Goal: Task Accomplishment & Management: Manage account settings

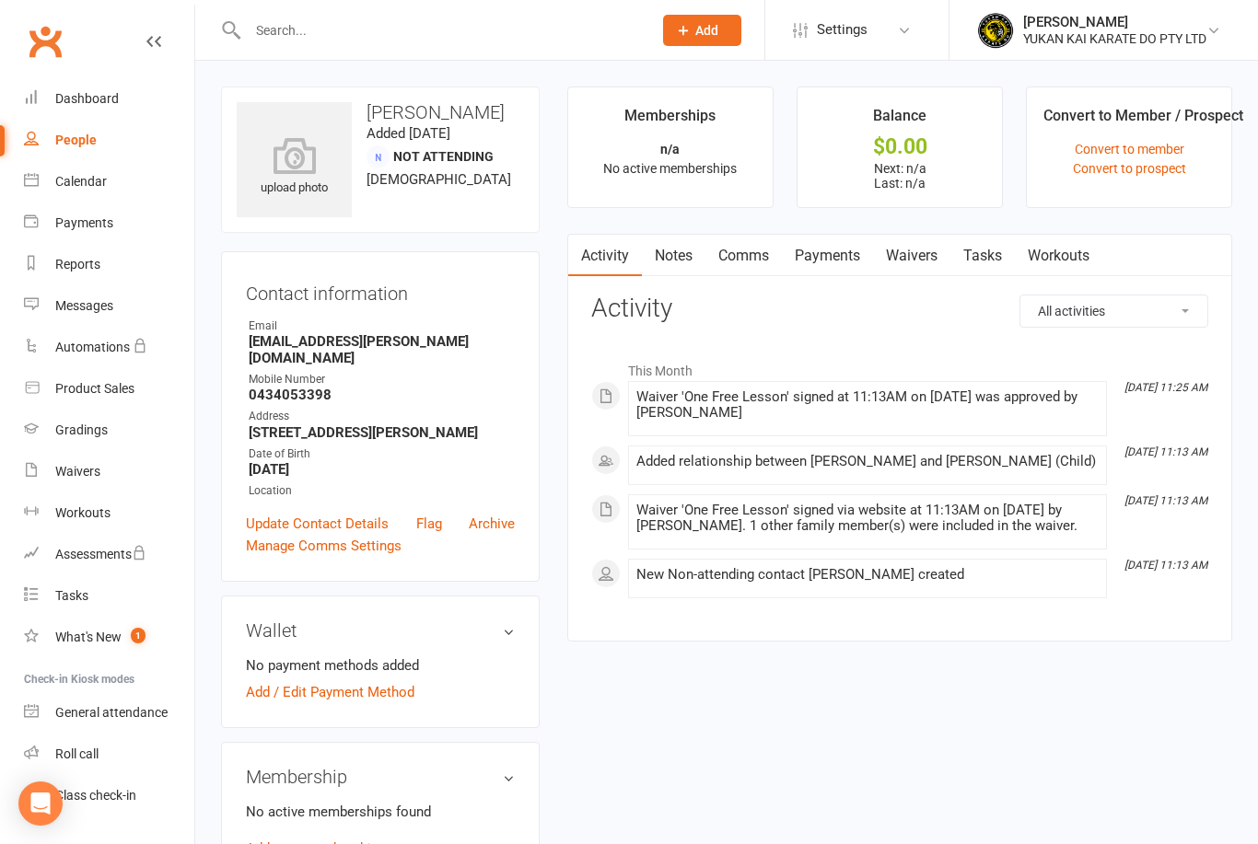
click at [327, 31] on input "text" at bounding box center [440, 30] width 397 height 26
click at [375, 29] on input "text" at bounding box center [440, 30] width 397 height 26
click at [83, 280] on link "Reports" at bounding box center [109, 264] width 170 height 41
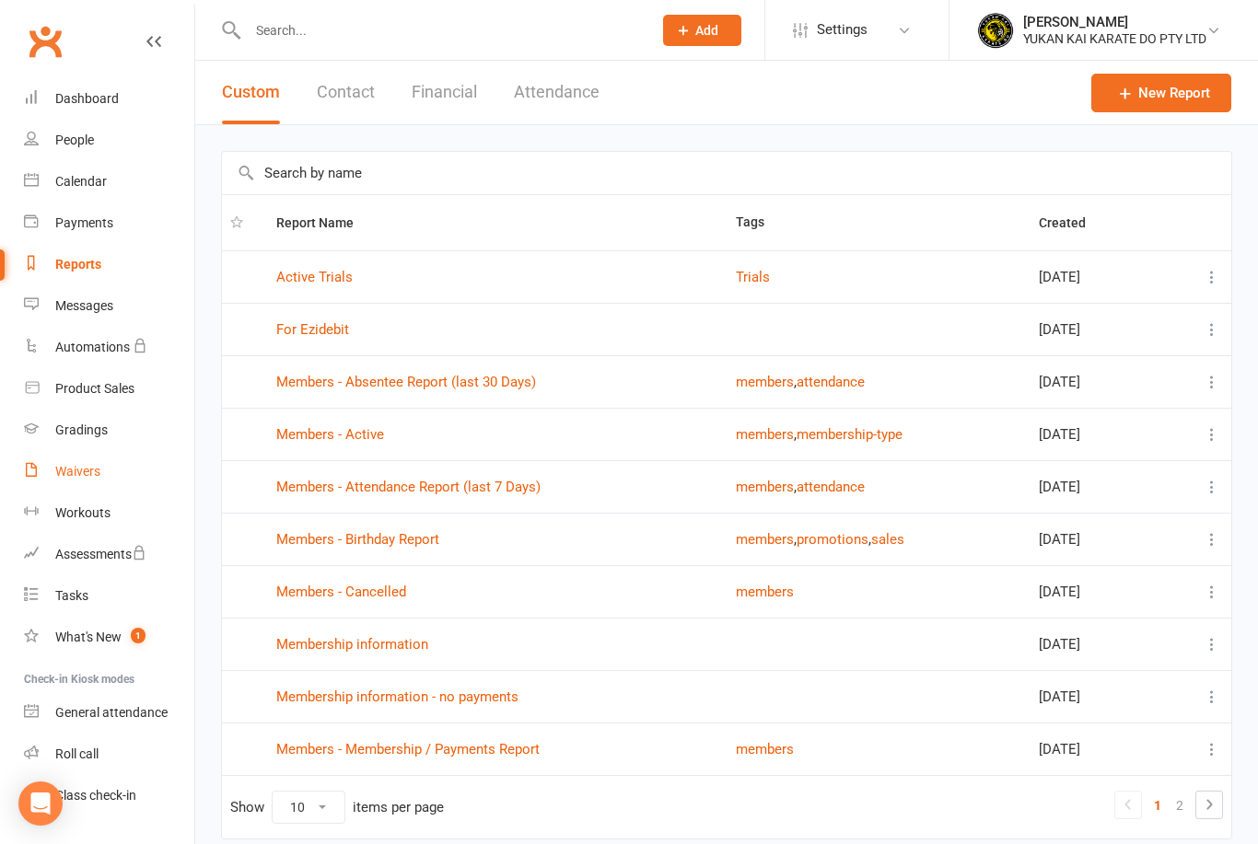
click at [74, 470] on div "Waivers" at bounding box center [77, 471] width 45 height 15
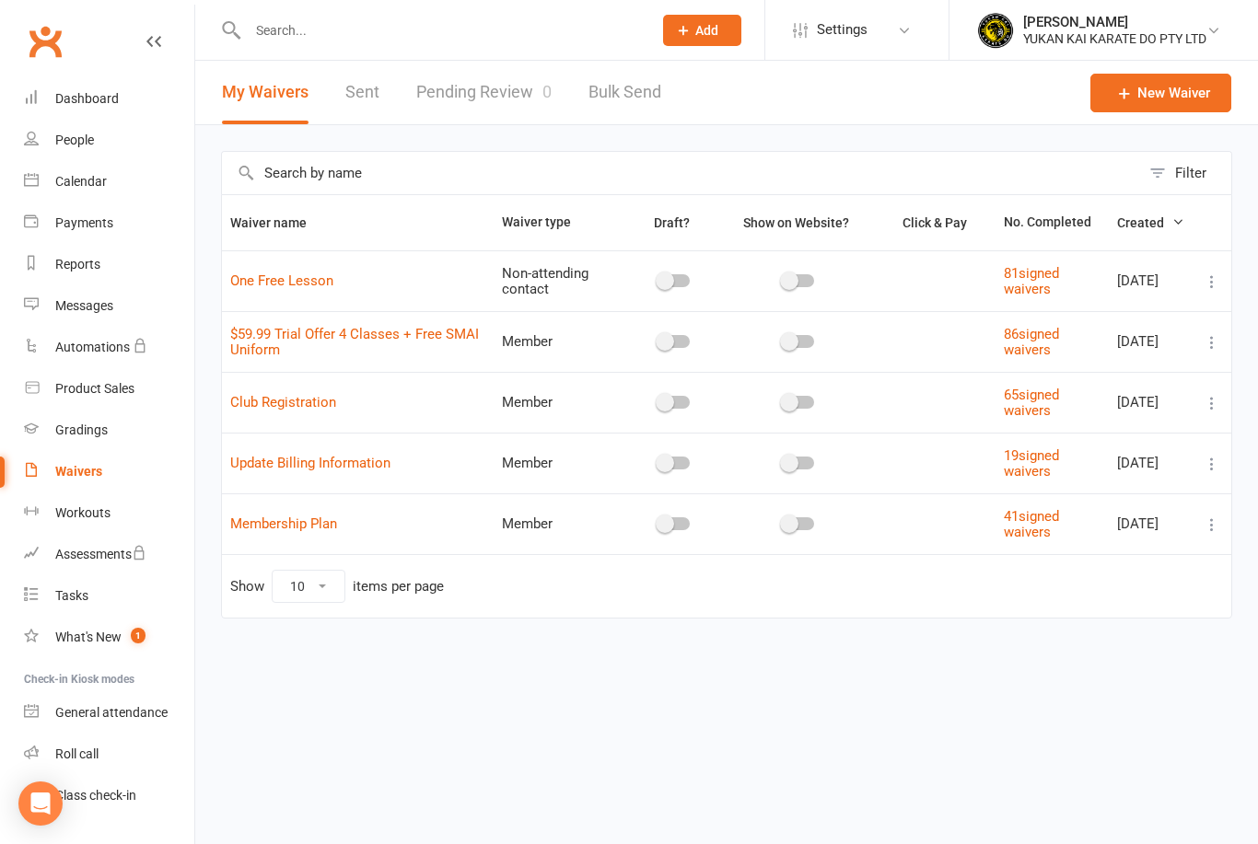
click at [372, 90] on link "Sent" at bounding box center [362, 93] width 34 height 64
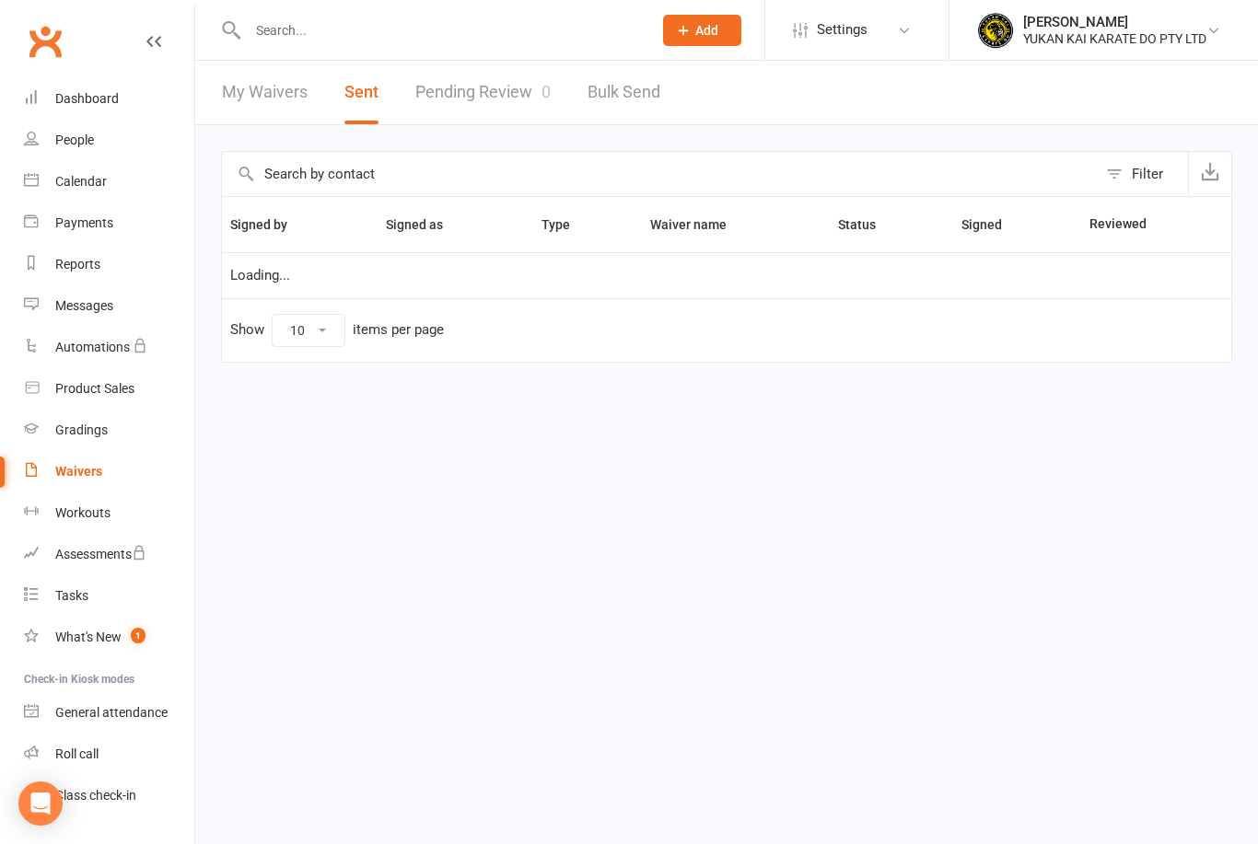
select select "50"
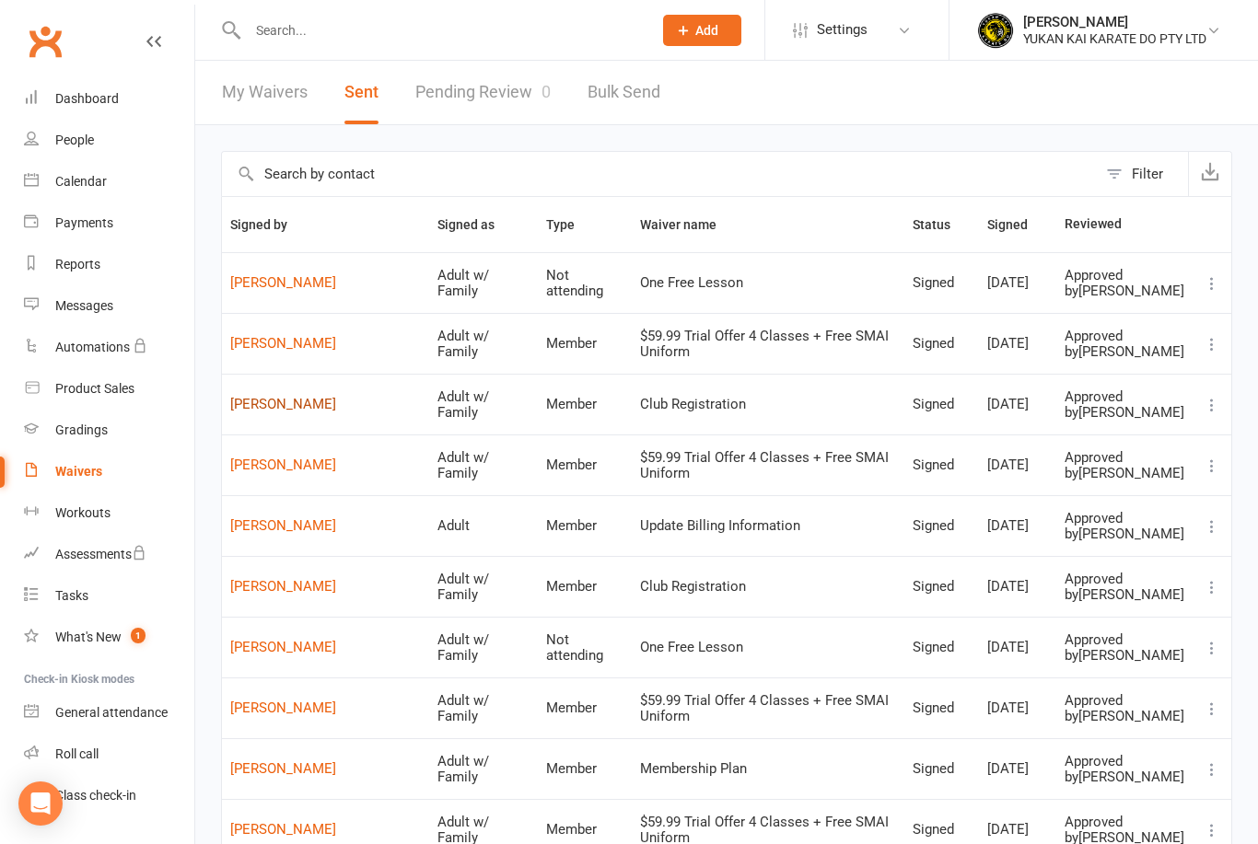
click at [308, 412] on link "[PERSON_NAME]" at bounding box center [325, 405] width 191 height 16
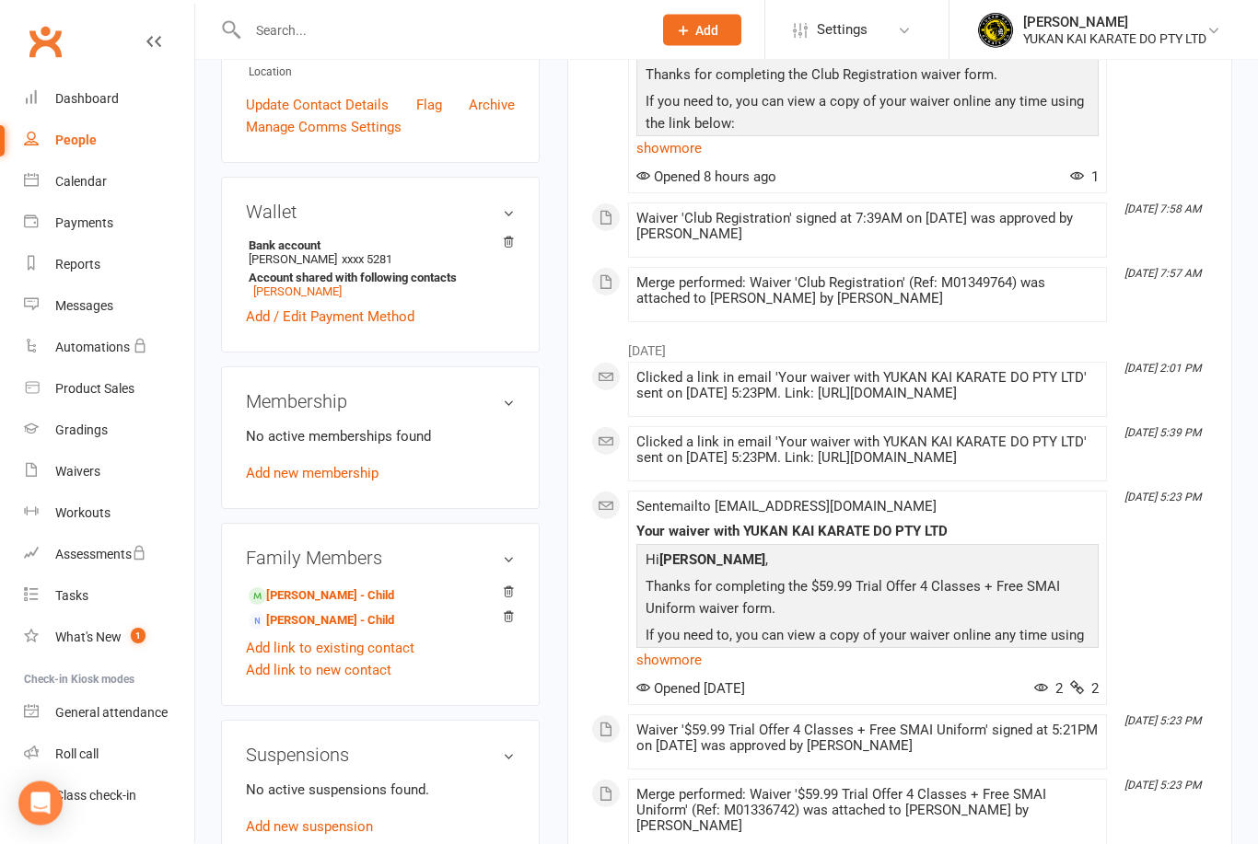
scroll to position [393, 0]
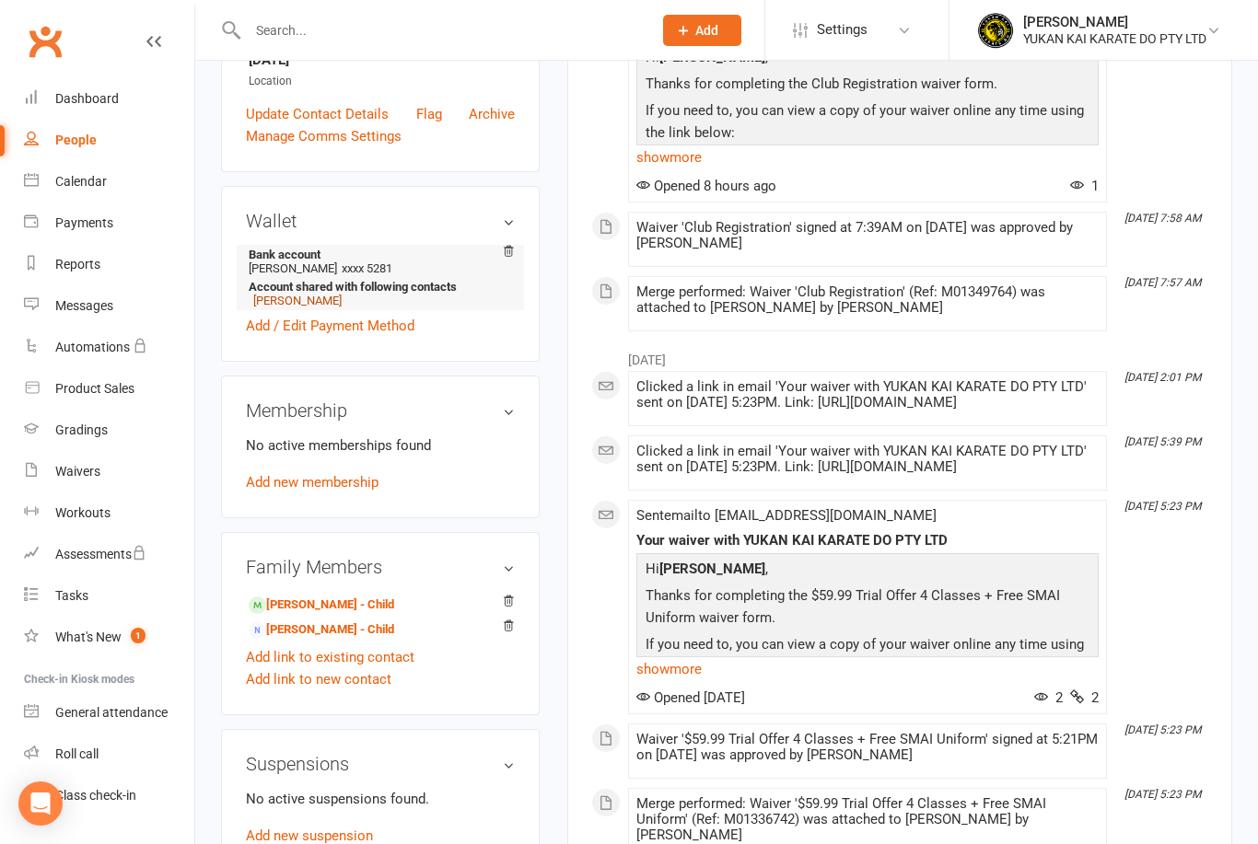
click at [304, 307] on link "[PERSON_NAME]" at bounding box center [297, 301] width 88 height 14
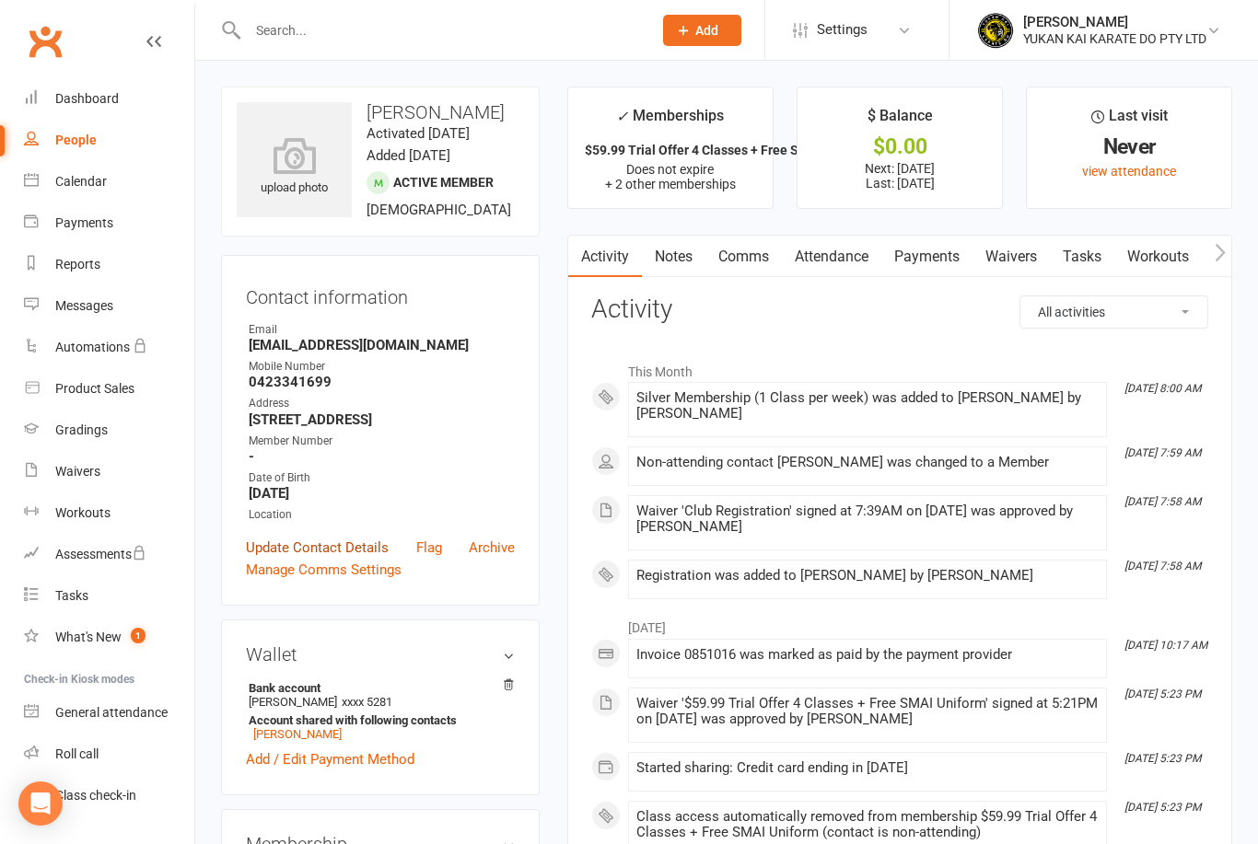
click at [351, 559] on link "Update Contact Details" at bounding box center [317, 548] width 143 height 22
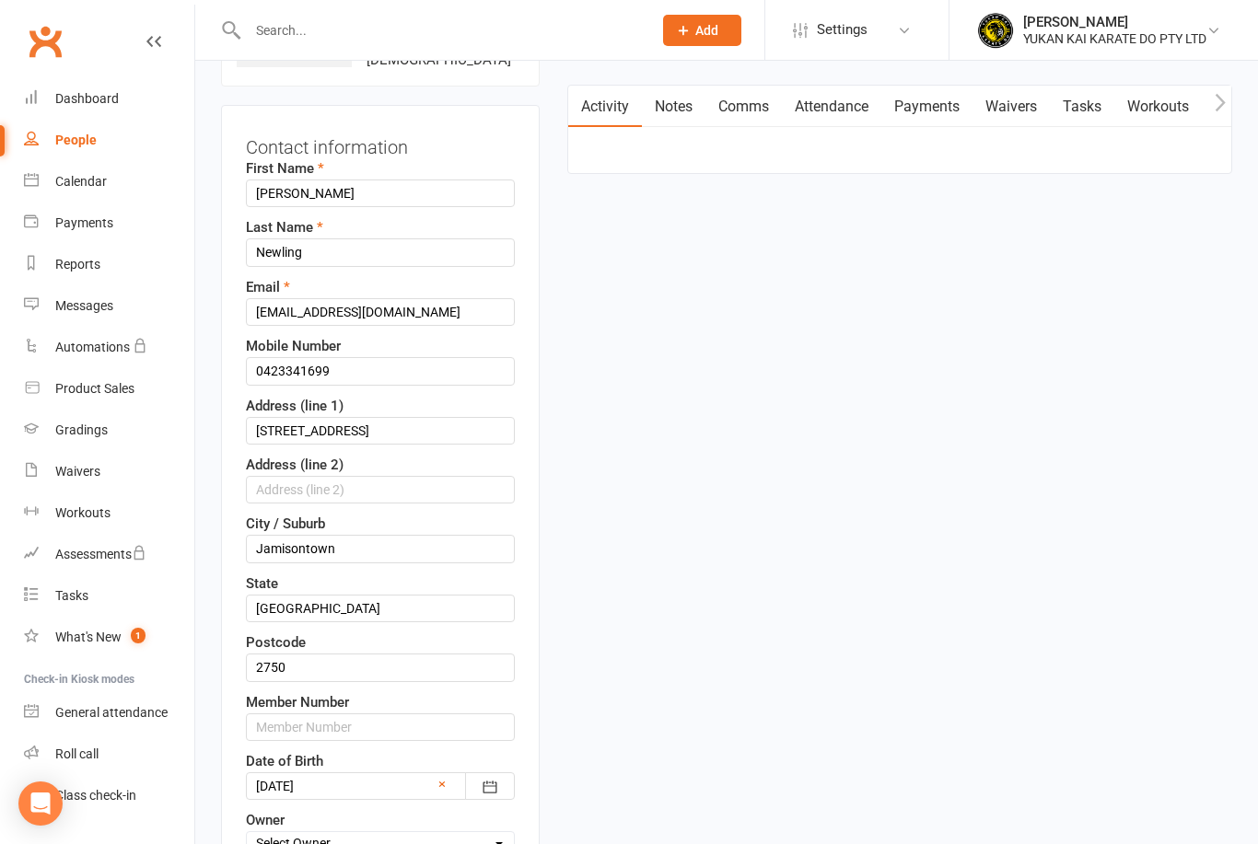
scroll to position [150, 0]
click at [388, 741] on input "text" at bounding box center [380, 727] width 269 height 28
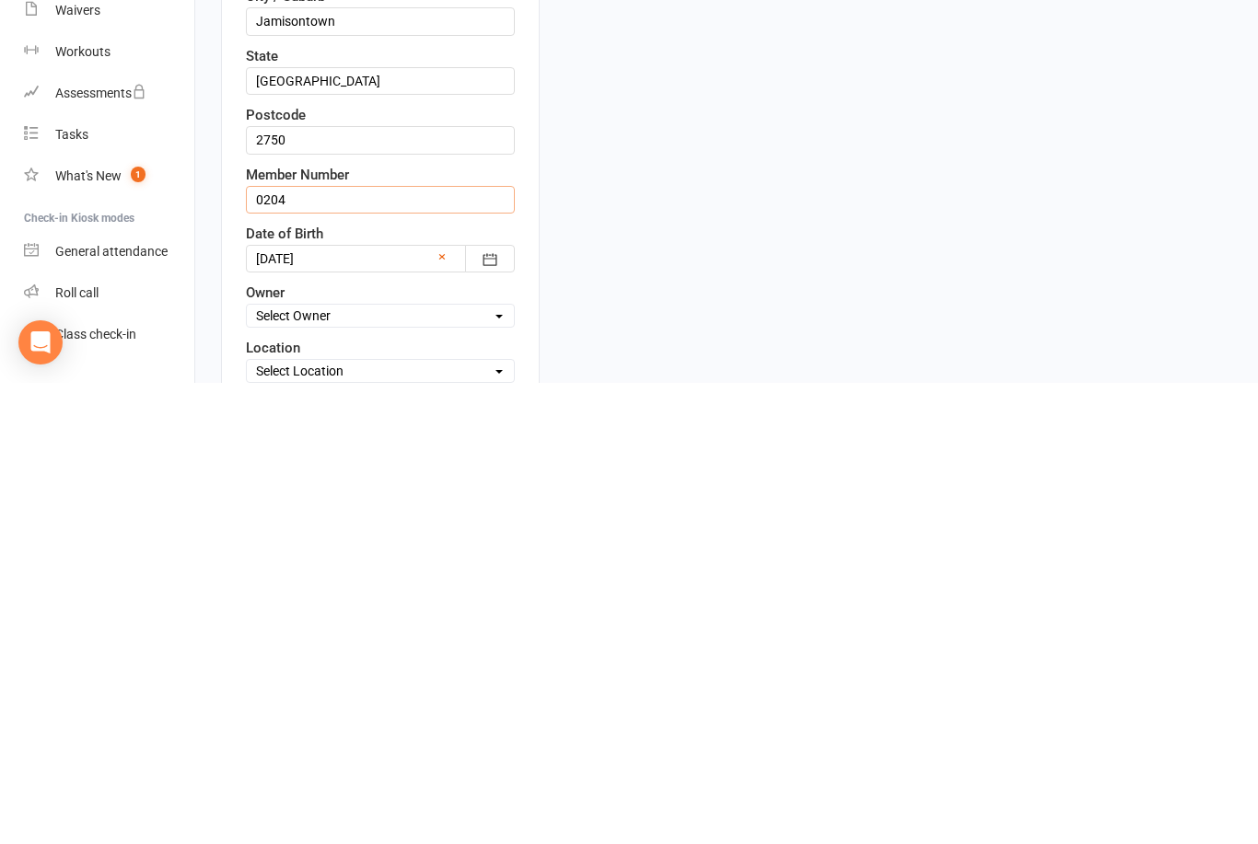
type input "0204"
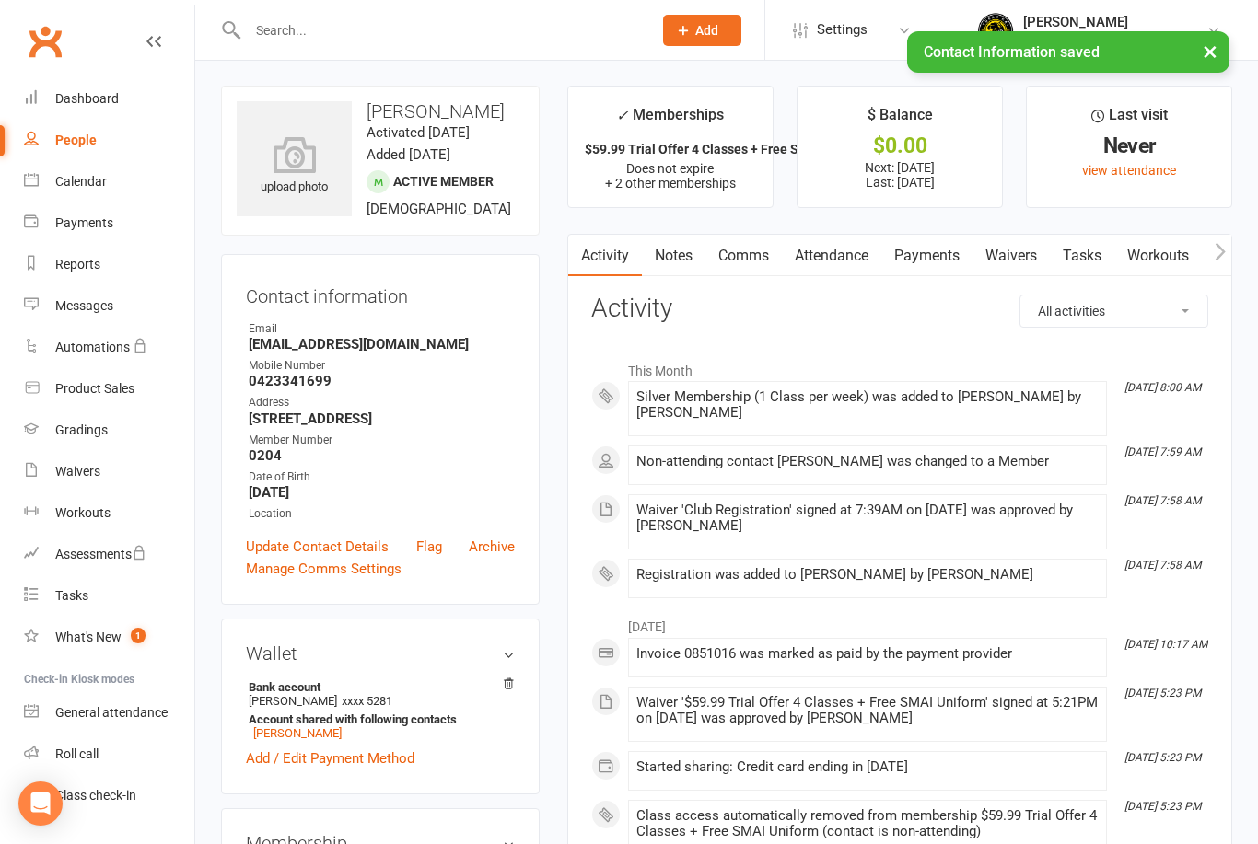
scroll to position [0, 0]
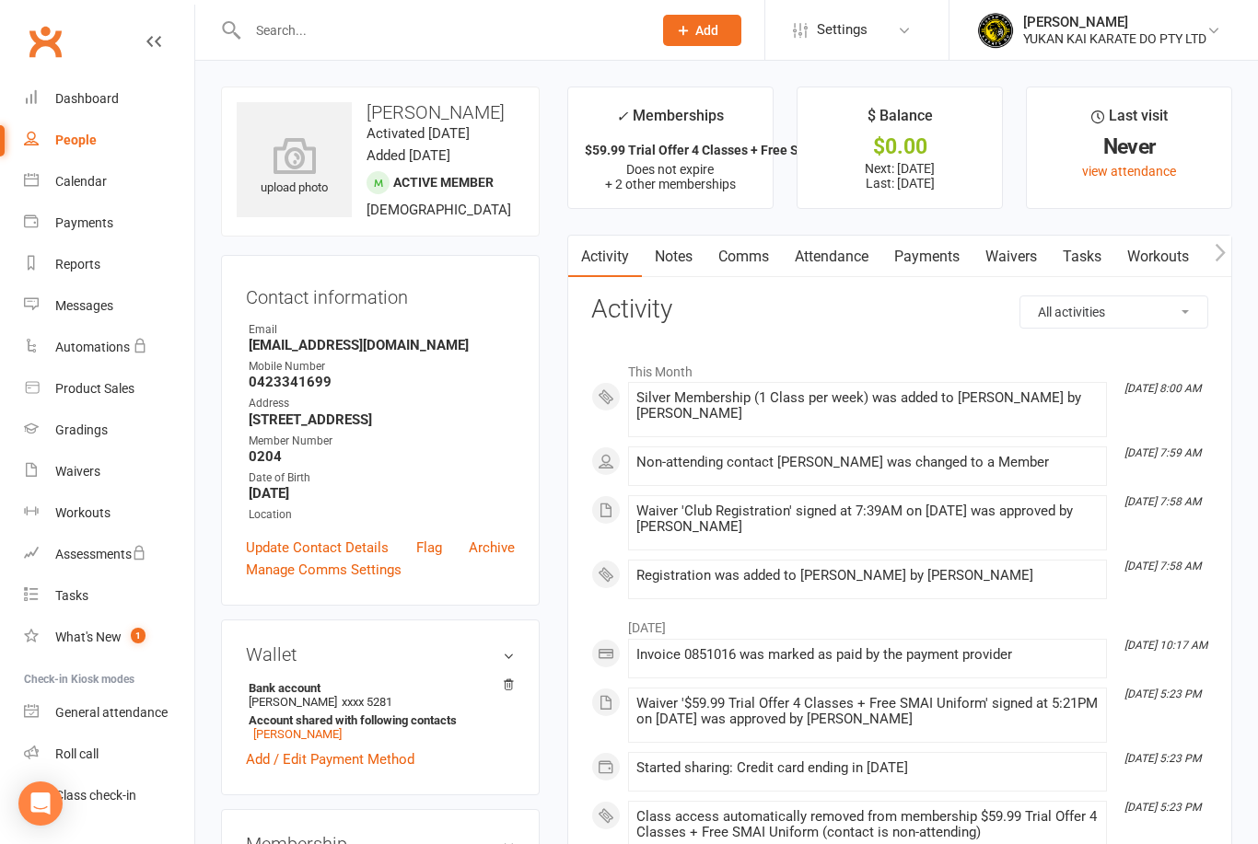
click at [377, 113] on h3 "[PERSON_NAME]" at bounding box center [380, 112] width 287 height 20
click at [518, 91] on div "upload photo [PERSON_NAME] Activated [DATE] Added [DATE] Active member [DEMOGRA…" at bounding box center [380, 162] width 319 height 150
